Goal: Task Accomplishment & Management: Complete application form

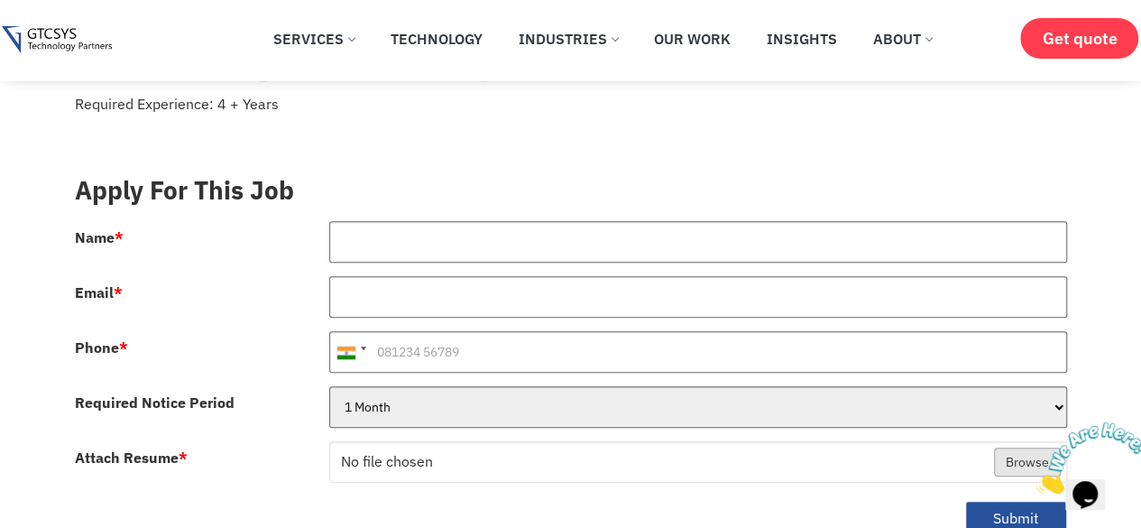
scroll to position [335, 0]
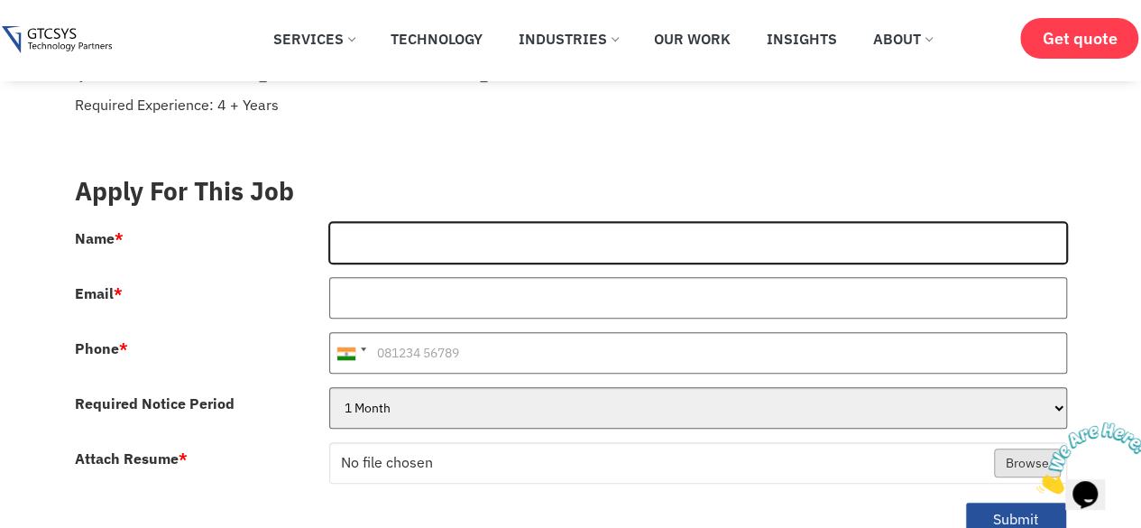
click at [397, 222] on input "Name *" at bounding box center [698, 242] width 738 height 41
type input "[PERSON_NAME]"
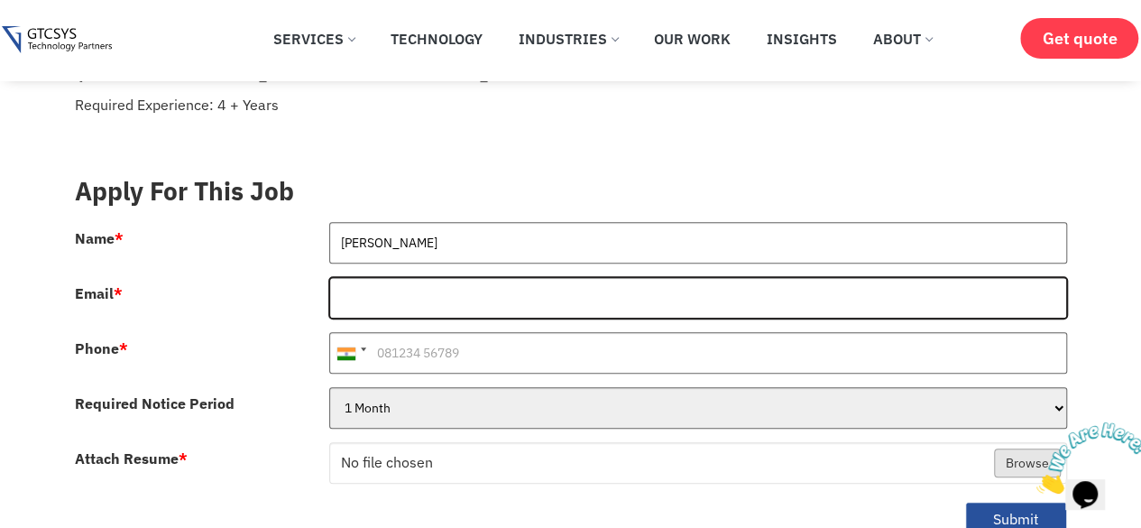
type input "[EMAIL_ADDRESS][DOMAIN_NAME]"
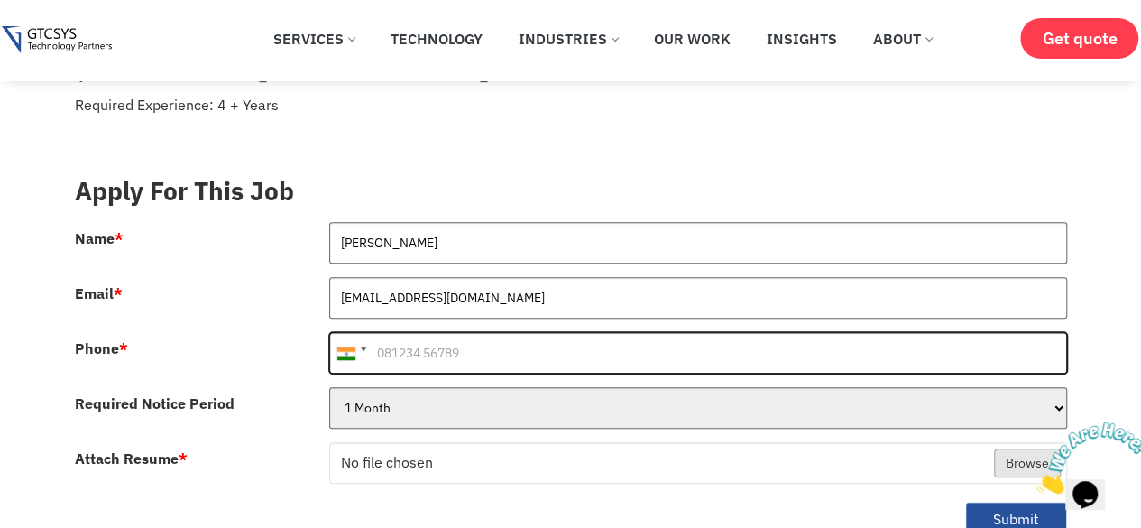
click at [434, 332] on input "Phone *" at bounding box center [698, 352] width 738 height 41
click at [400, 332] on input "[PHONE_NUMBER]" at bounding box center [698, 352] width 738 height 41
type input "[PHONE_NUMBER]"
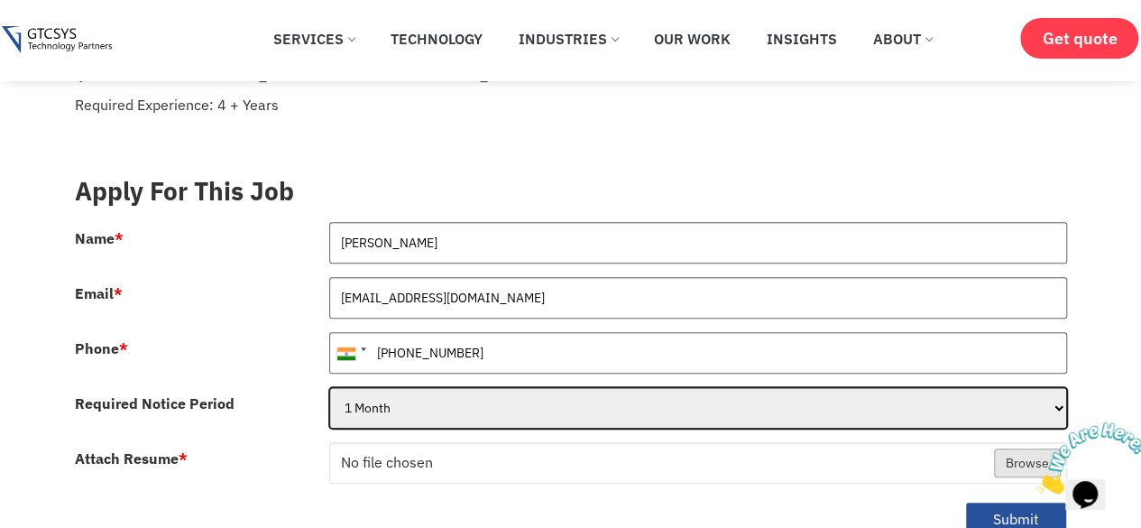
click at [456, 387] on select "1 Month 2 Months 3Months" at bounding box center [698, 407] width 738 height 41
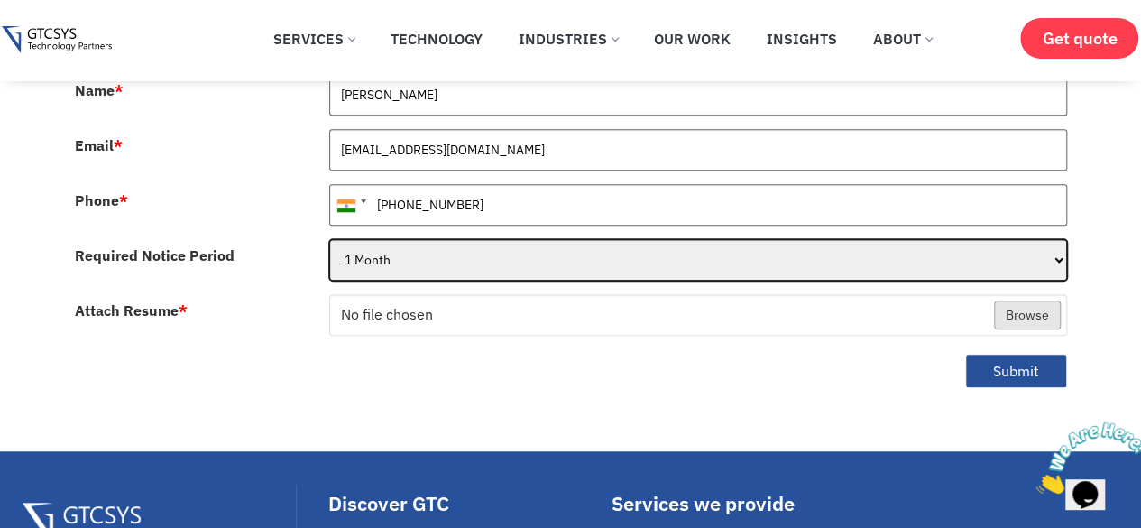
scroll to position [482, 0]
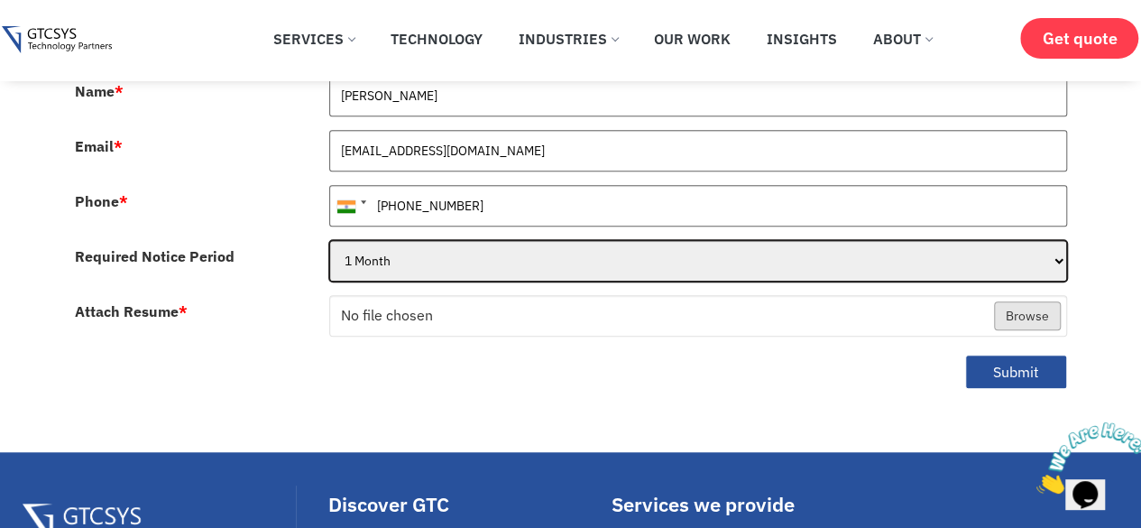
click at [442, 253] on select "1 Month 2 Months 3Months" at bounding box center [698, 260] width 738 height 41
click at [329, 240] on select "1 Month 2 Months 3Months" at bounding box center [698, 260] width 738 height 41
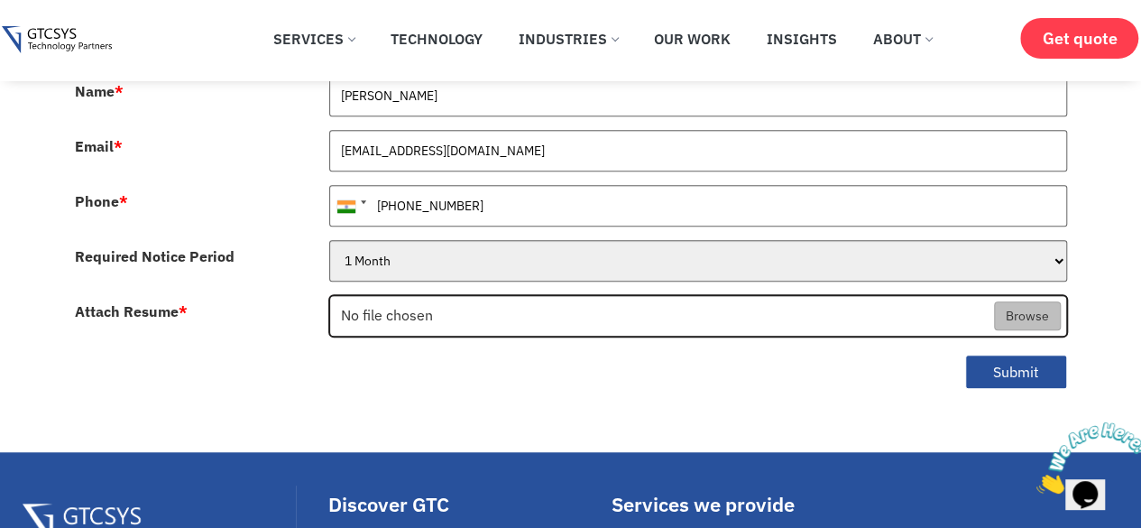
click at [399, 296] on input "Attach Resume *" at bounding box center [698, 316] width 736 height 41
type input "C:\fakepath\[PERSON_NAME]-CV (1).pdf"
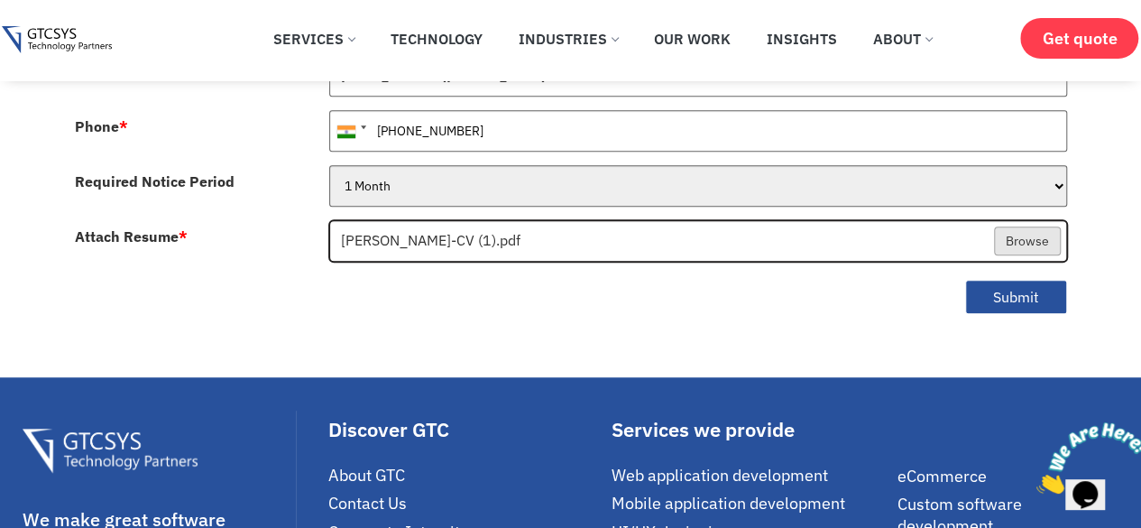
scroll to position [544, 0]
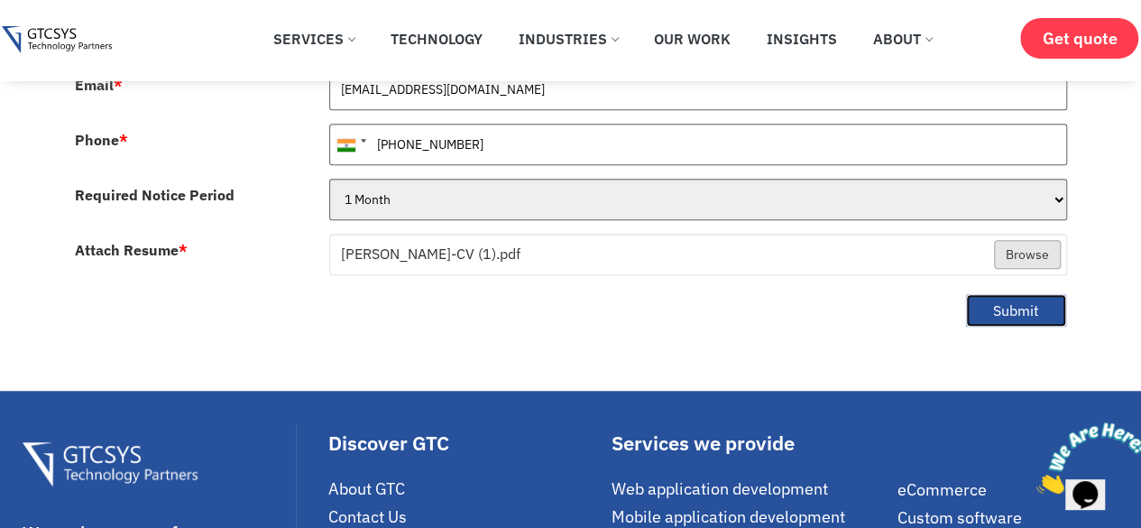
click at [986, 293] on button "Submit" at bounding box center [1016, 310] width 102 height 35
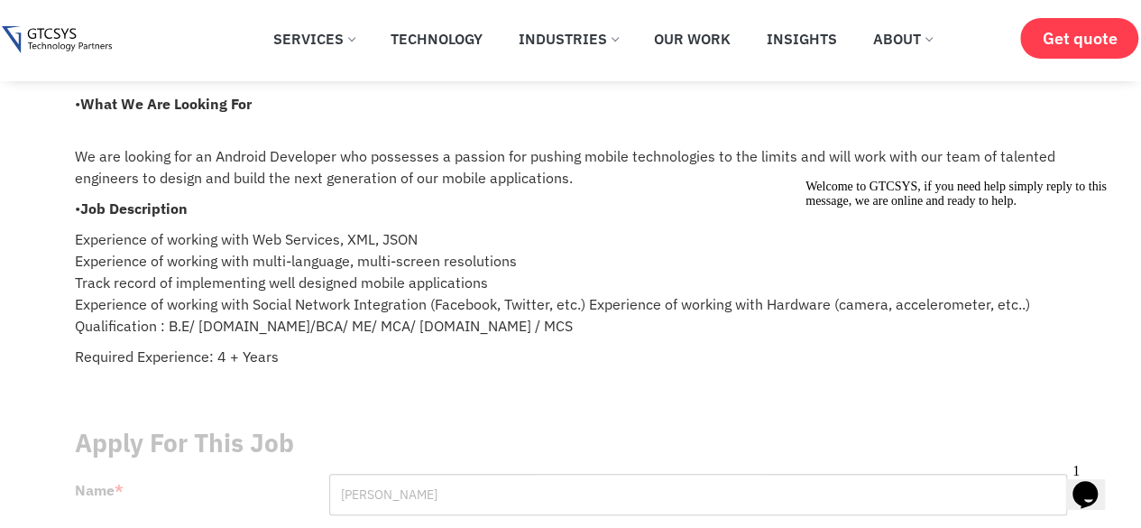
scroll to position [0, 0]
